Goal: Transaction & Acquisition: Purchase product/service

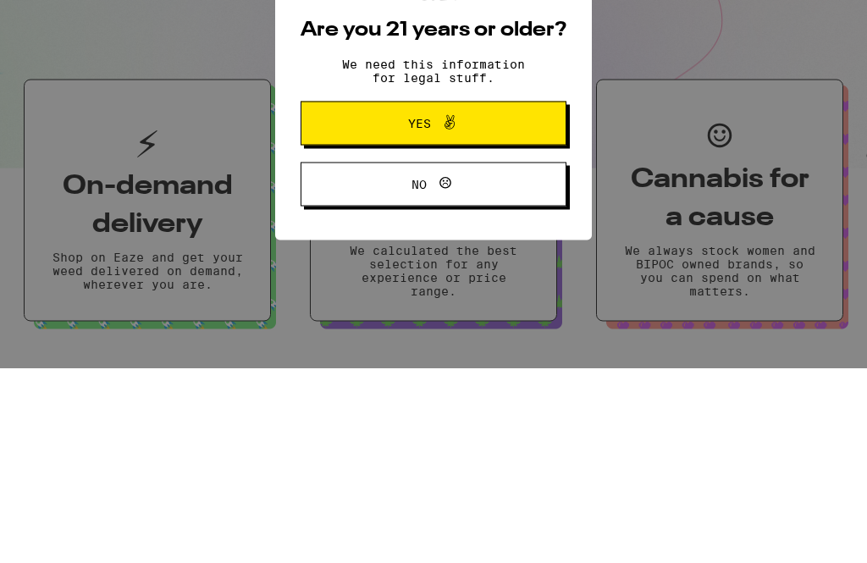
click at [501, 296] on button "Yes" at bounding box center [434, 318] width 266 height 44
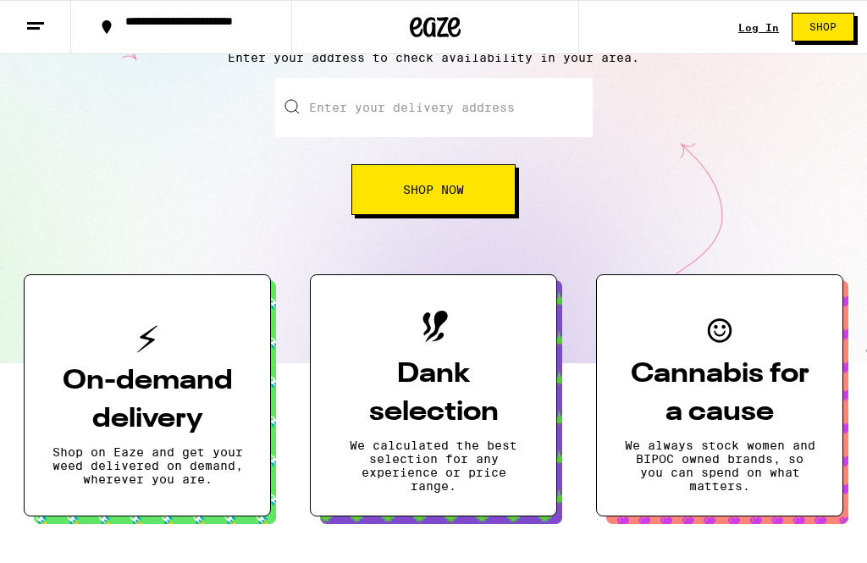
click at [395, 168] on button "Shop Now" at bounding box center [434, 189] width 164 height 51
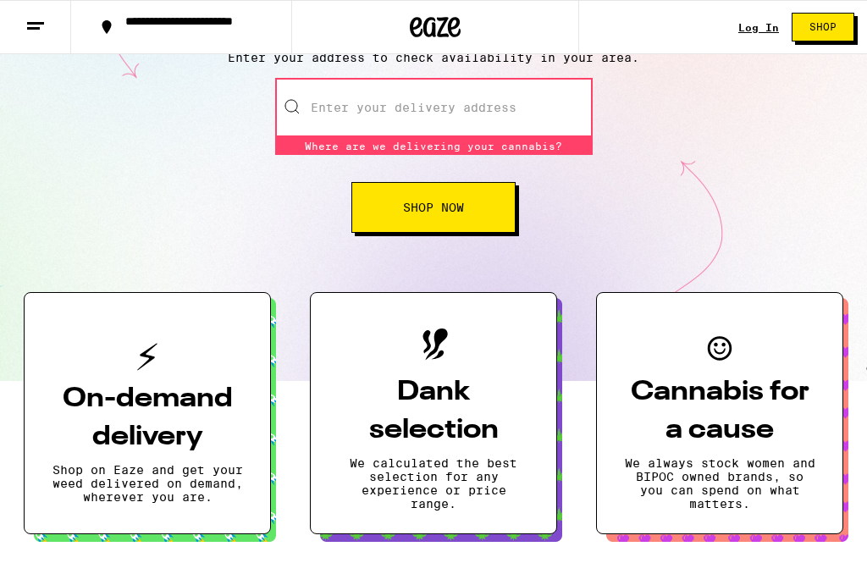
scroll to position [195, 0]
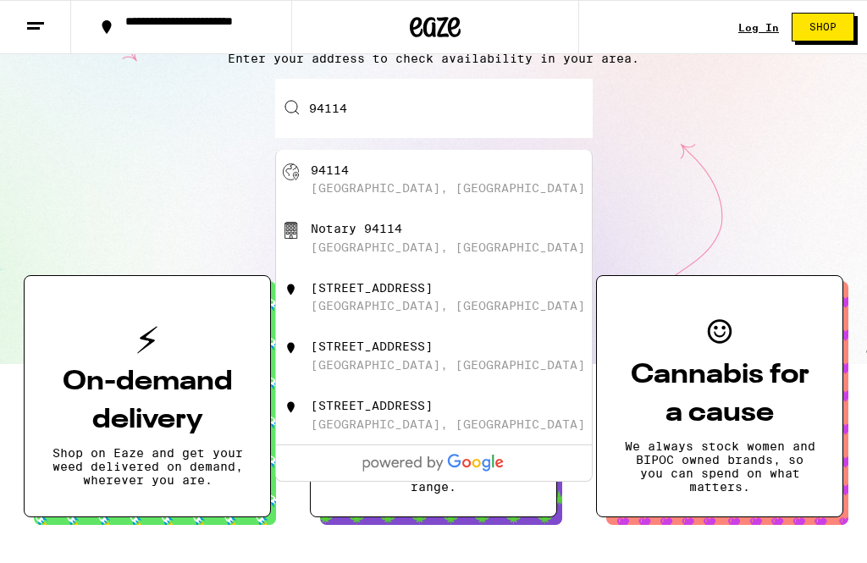
type input "[GEOGRAPHIC_DATA]"
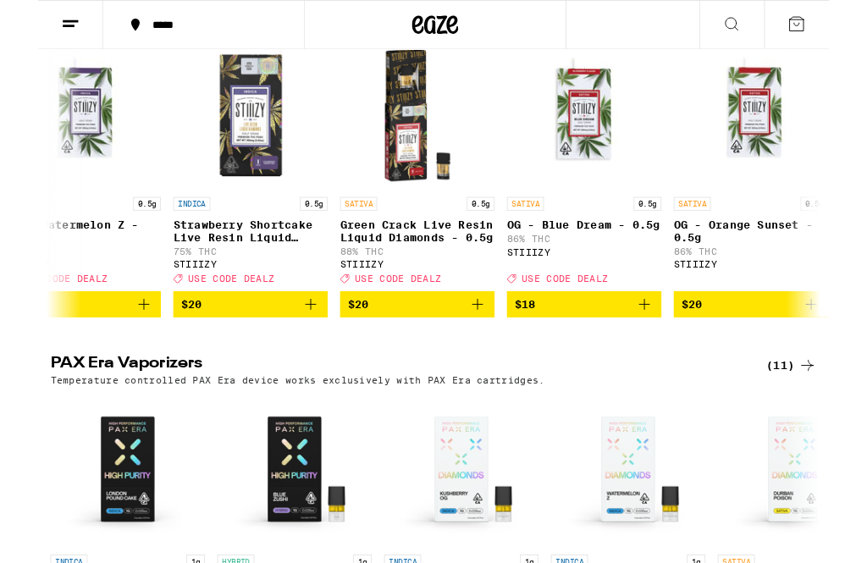
scroll to position [0, 630]
